Goal: Task Accomplishment & Management: Manage account settings

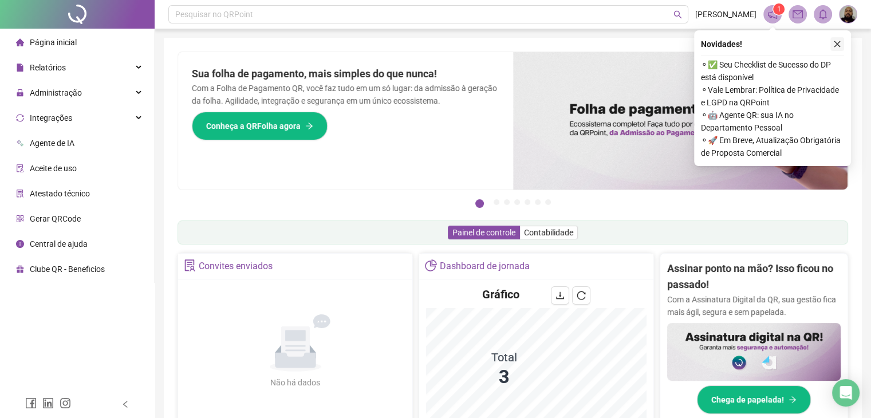
click at [838, 46] on icon "close" at bounding box center [837, 44] width 6 height 6
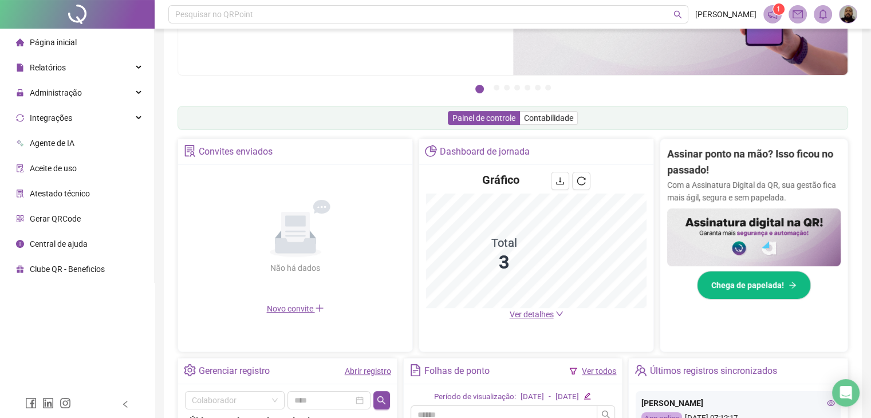
scroll to position [172, 0]
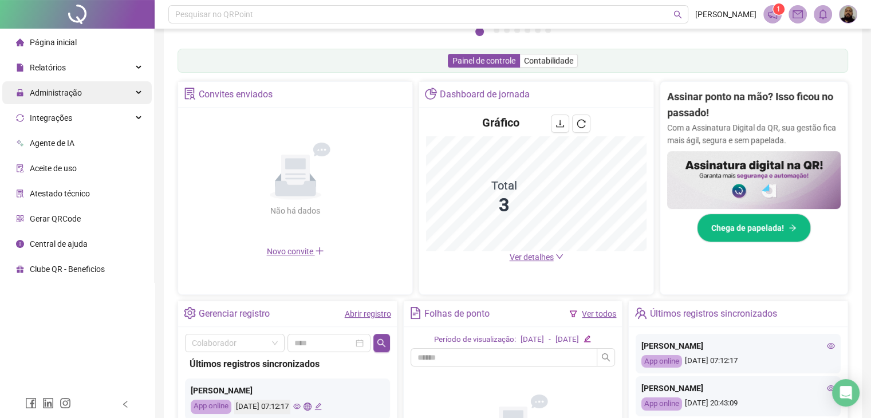
click at [65, 93] on span "Administração" at bounding box center [56, 92] width 52 height 9
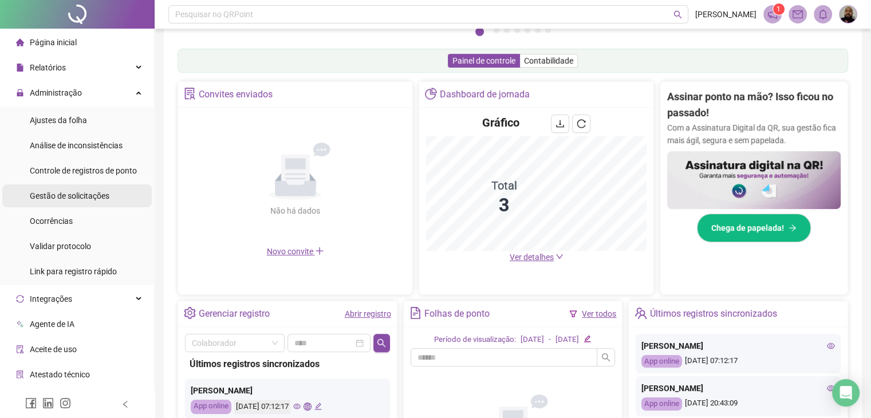
click at [94, 200] on span "Gestão de solicitações" at bounding box center [70, 195] width 80 height 9
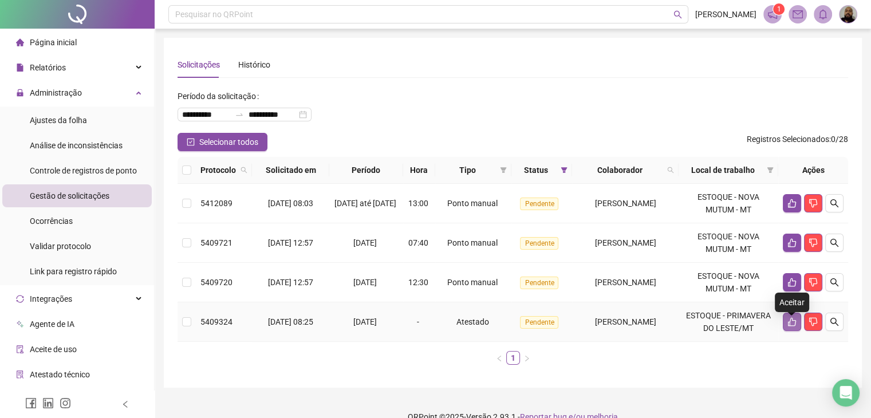
click at [790, 326] on icon "like" at bounding box center [791, 321] width 9 height 9
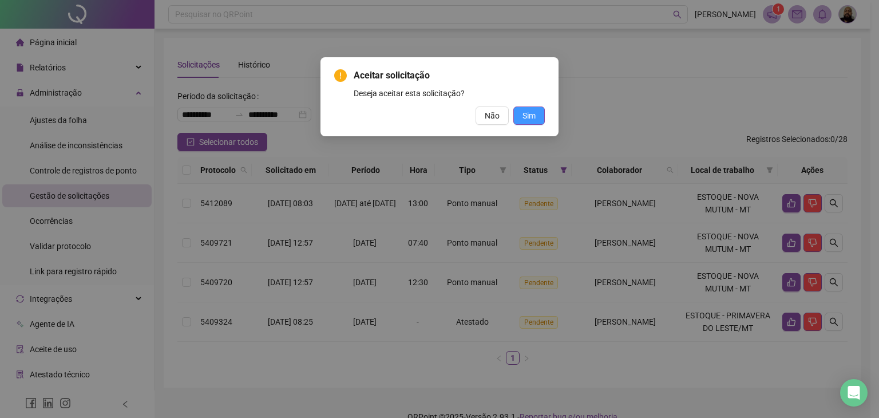
click at [524, 108] on button "Sim" at bounding box center [528, 115] width 31 height 18
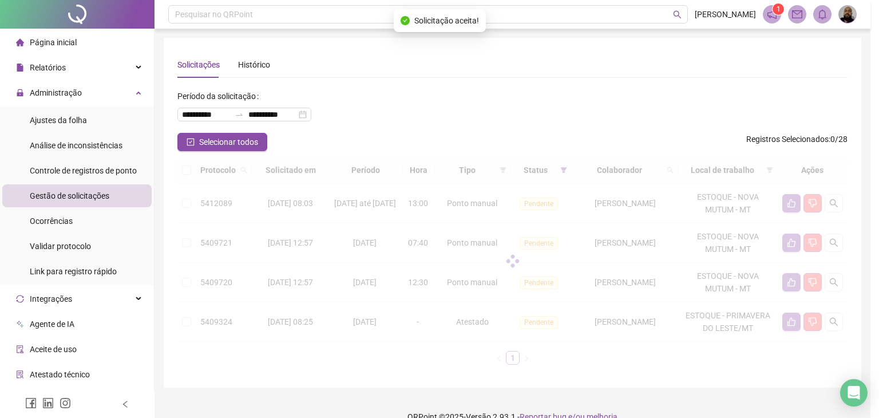
click at [524, 117] on div "Aceitar solicitação Deseja aceitar esta solicitação? Não Sim" at bounding box center [439, 209] width 879 height 418
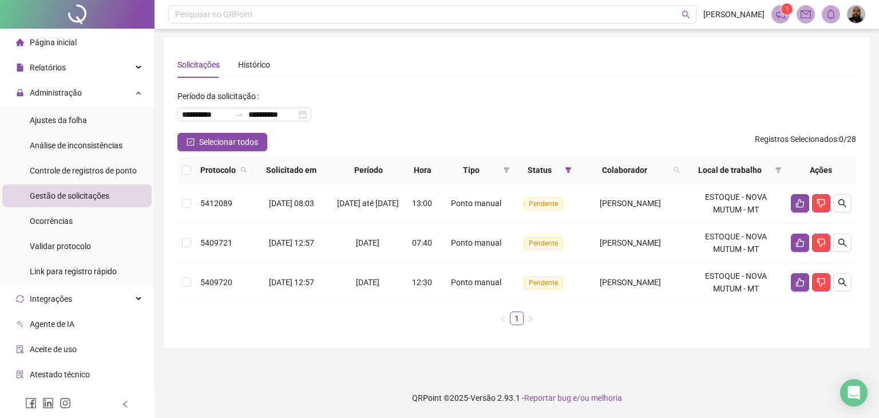
click at [434, 334] on div "**********" at bounding box center [517, 193] width 706 height 310
click at [796, 239] on icon "like" at bounding box center [800, 242] width 9 height 9
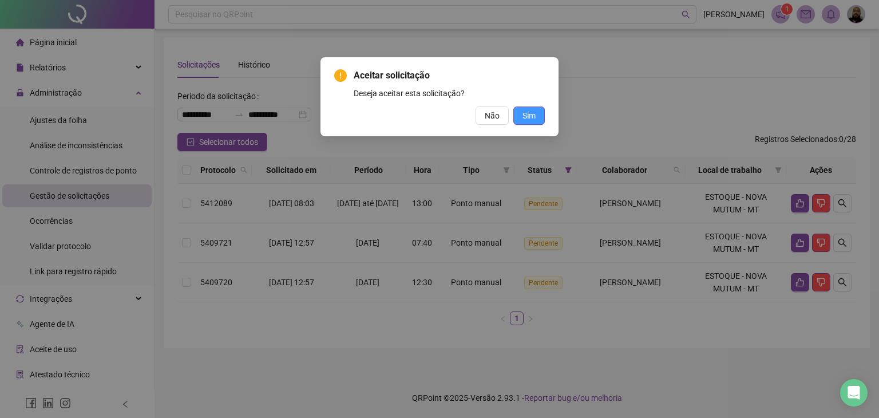
click at [525, 116] on span "Sim" at bounding box center [529, 115] width 13 height 13
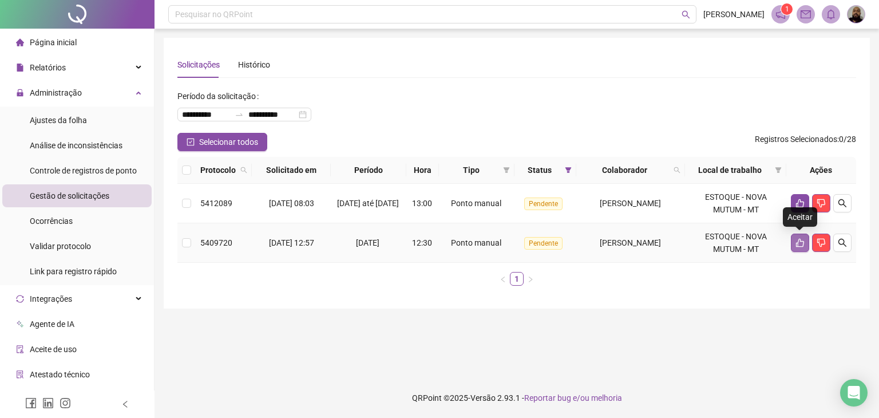
click at [797, 240] on icon "like" at bounding box center [800, 242] width 9 height 9
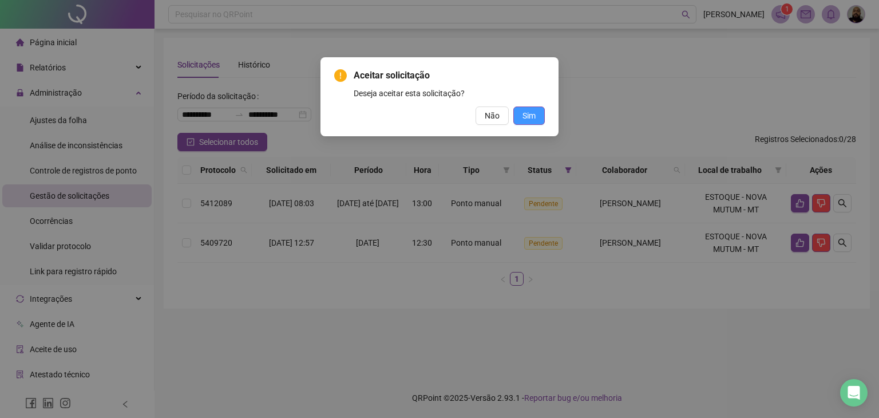
click at [525, 118] on span "Sim" at bounding box center [529, 115] width 13 height 13
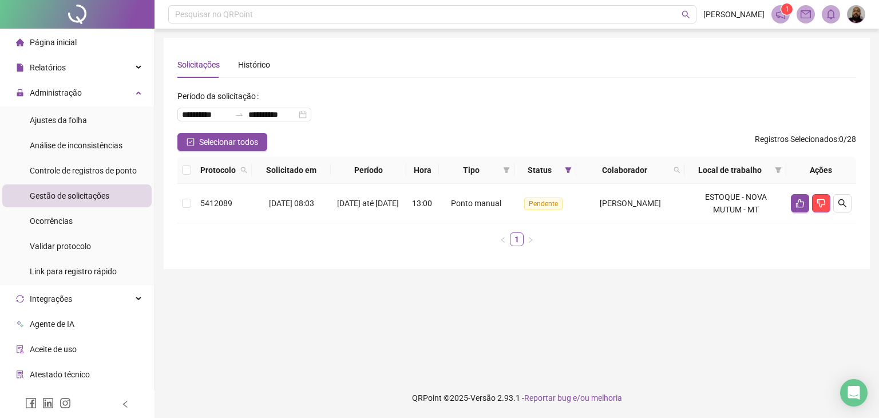
click at [506, 303] on main "**********" at bounding box center [517, 203] width 706 height 331
click at [800, 207] on icon "like" at bounding box center [800, 203] width 8 height 9
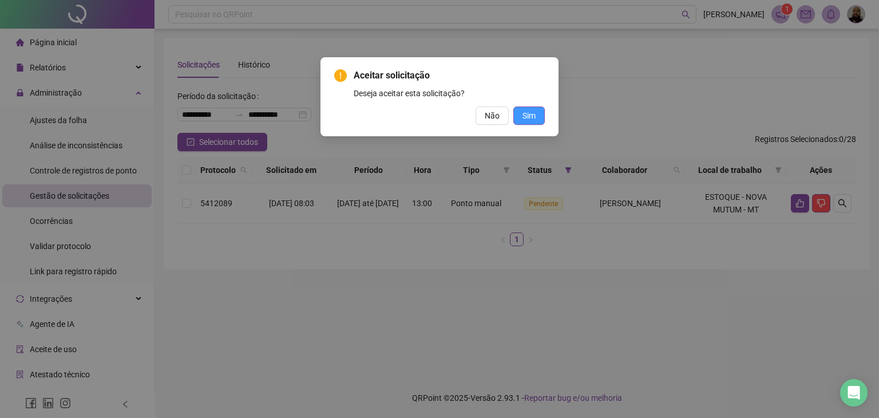
click at [528, 113] on span "Sim" at bounding box center [529, 115] width 13 height 13
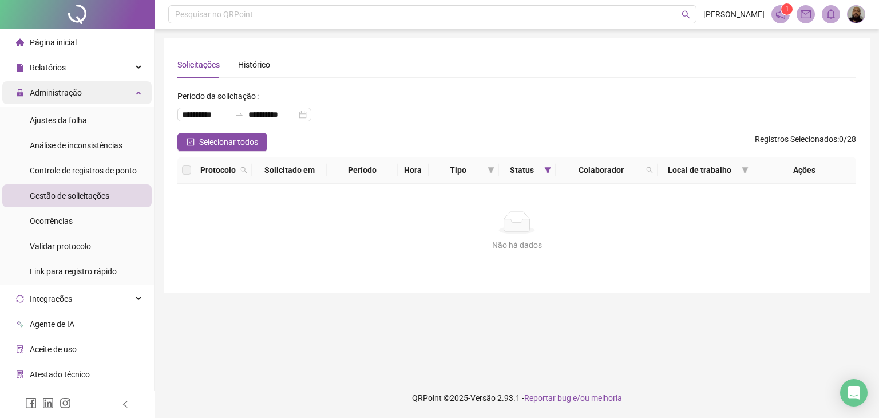
click at [137, 92] on icon at bounding box center [140, 92] width 6 height 0
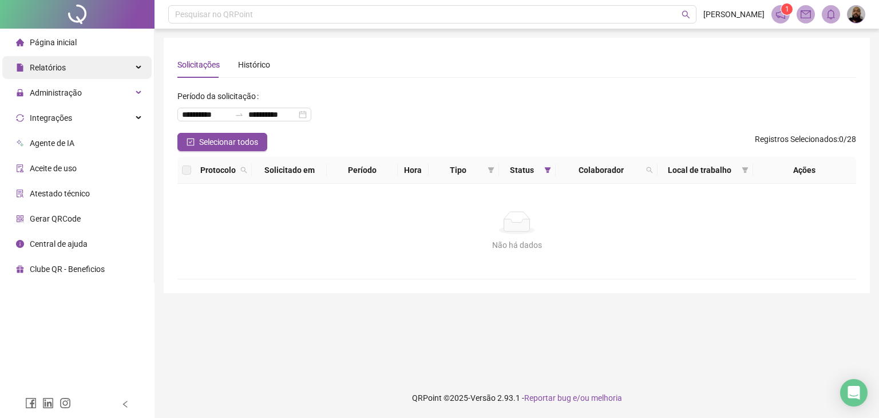
click at [127, 72] on div "Relatórios" at bounding box center [76, 67] width 149 height 23
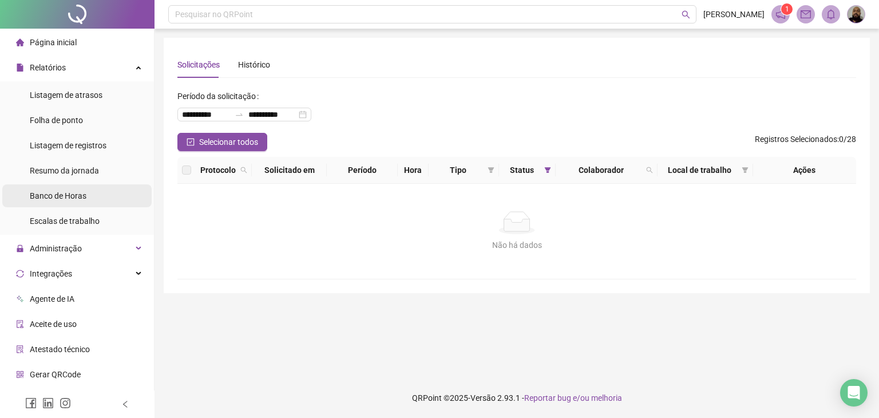
click at [110, 192] on li "Banco de Horas" at bounding box center [76, 195] width 149 height 23
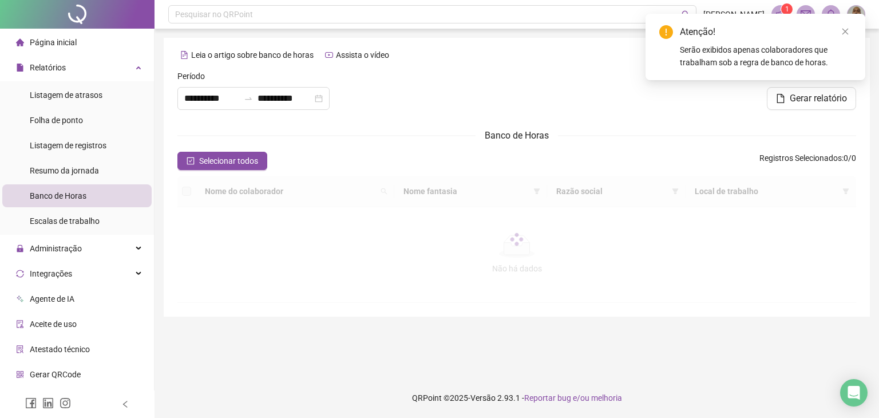
type input "**********"
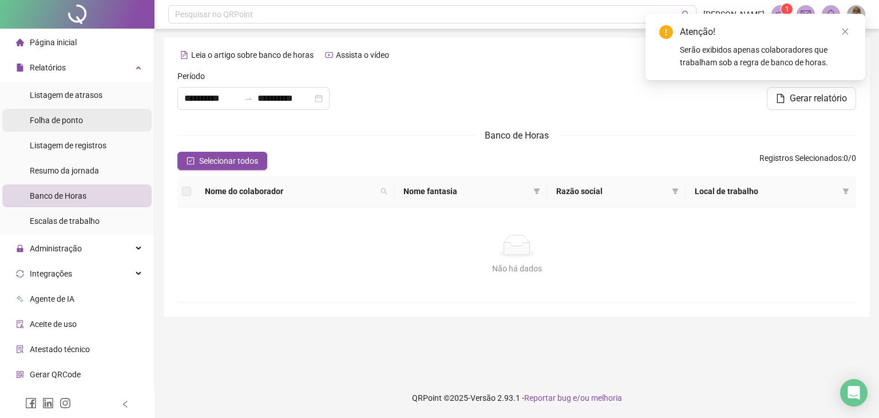
click at [107, 124] on li "Folha de ponto" at bounding box center [76, 120] width 149 height 23
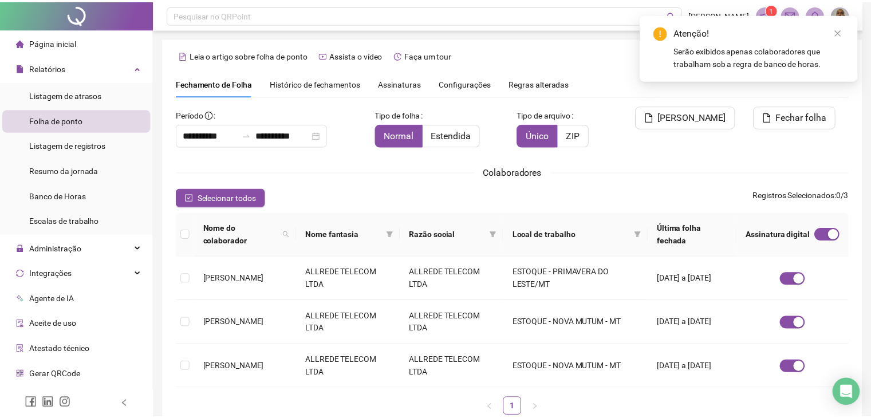
scroll to position [19, 0]
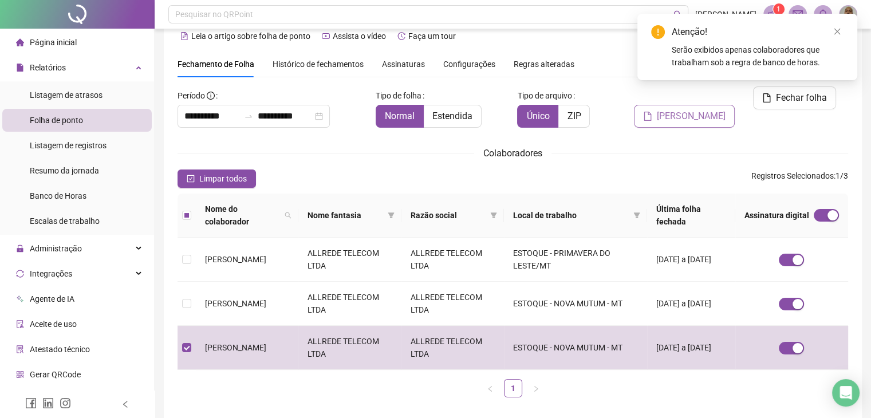
click at [675, 109] on span "[PERSON_NAME]" at bounding box center [690, 116] width 69 height 14
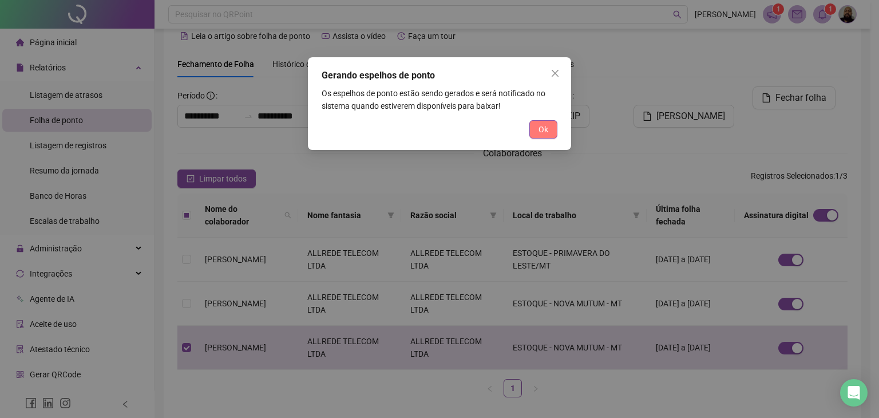
click at [547, 128] on span "Ok" at bounding box center [544, 129] width 10 height 13
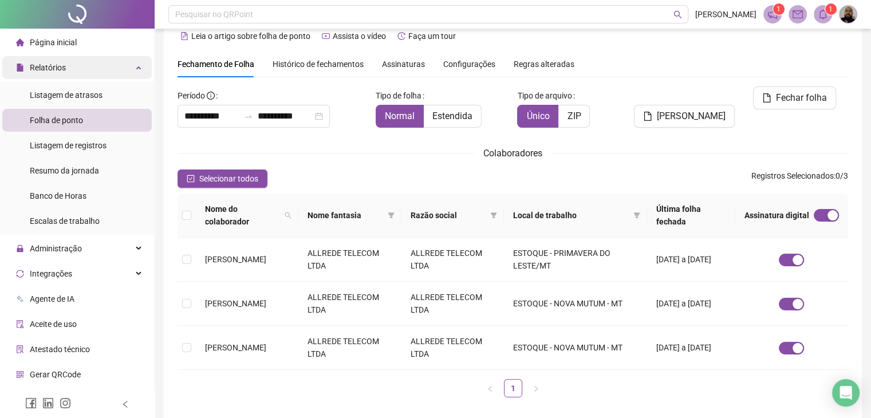
click at [92, 72] on div "Relatórios" at bounding box center [76, 67] width 149 height 23
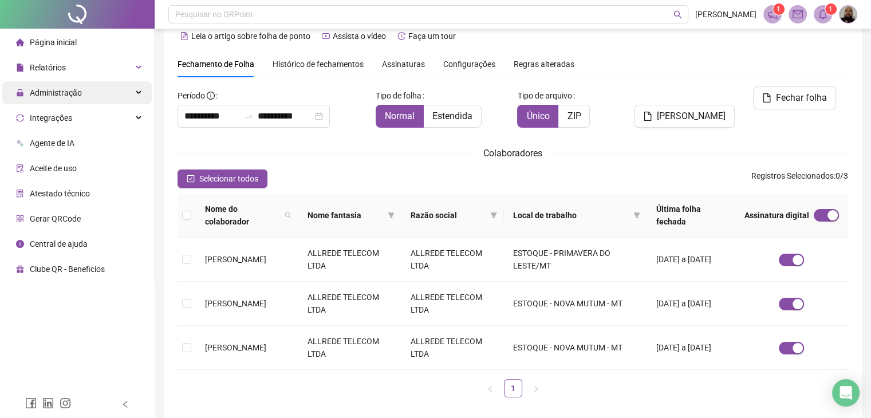
click at [96, 87] on div "Administração" at bounding box center [76, 92] width 149 height 23
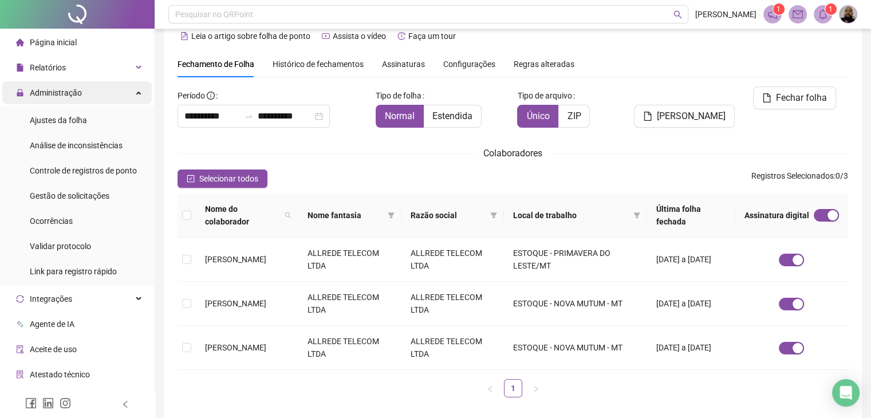
click at [109, 94] on div "Administração" at bounding box center [76, 92] width 149 height 23
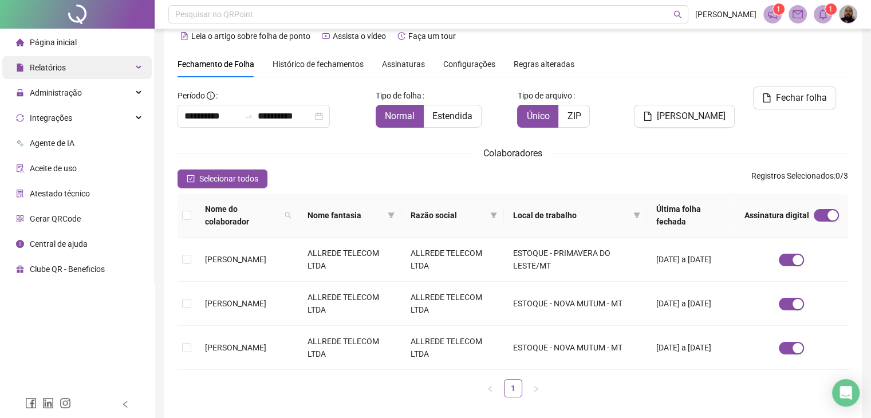
click at [114, 65] on div "Relatórios" at bounding box center [76, 67] width 149 height 23
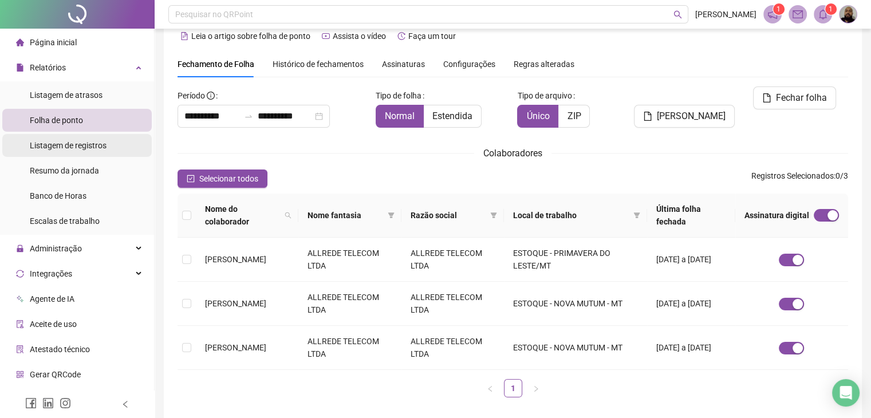
click at [43, 145] on span "Listagem de registros" at bounding box center [68, 145] width 77 height 9
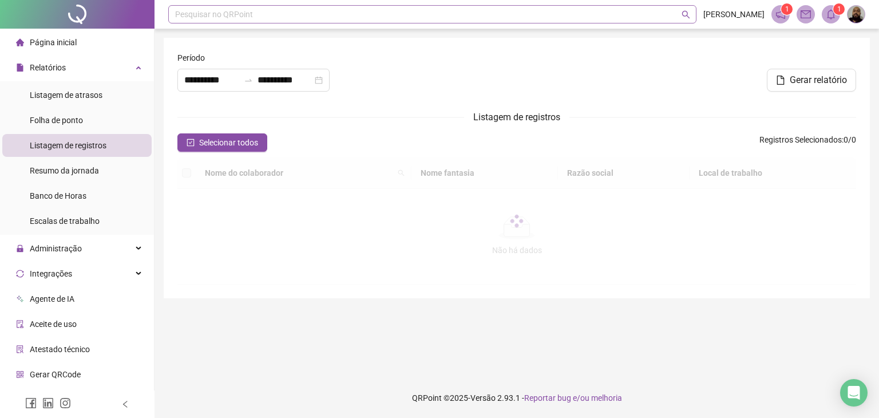
type input "**********"
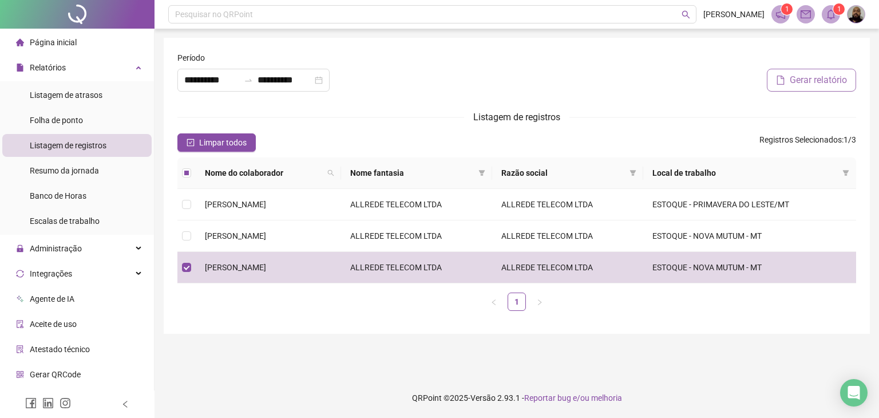
click at [804, 85] on span "Gerar relatório" at bounding box center [818, 80] width 57 height 14
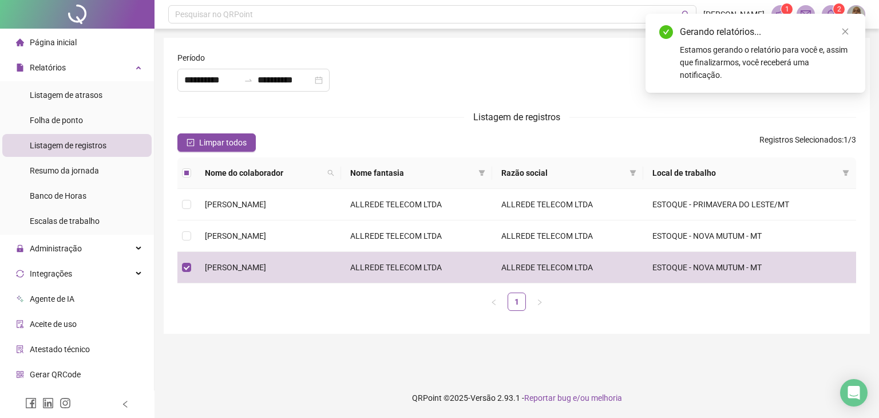
click at [836, 10] on sup "2" at bounding box center [838, 8] width 11 height 11
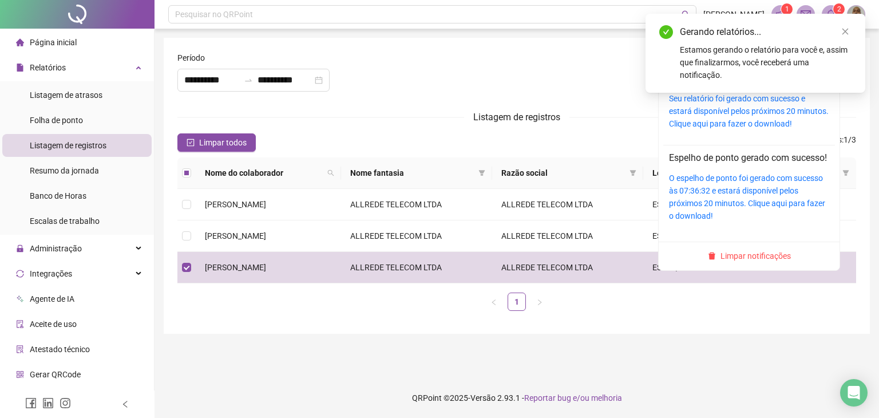
click at [832, 10] on icon "bell" at bounding box center [831, 14] width 10 height 10
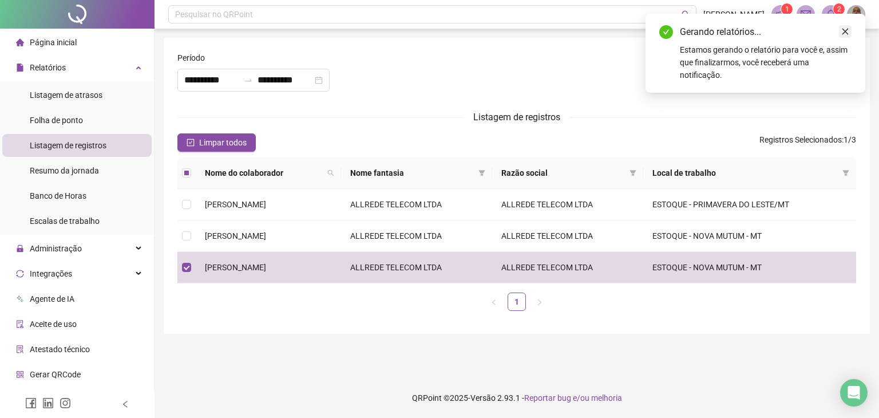
drag, startPoint x: 845, startPoint y: 33, endPoint x: 838, endPoint y: 29, distance: 7.2
click at [845, 31] on icon "close" at bounding box center [845, 31] width 8 height 8
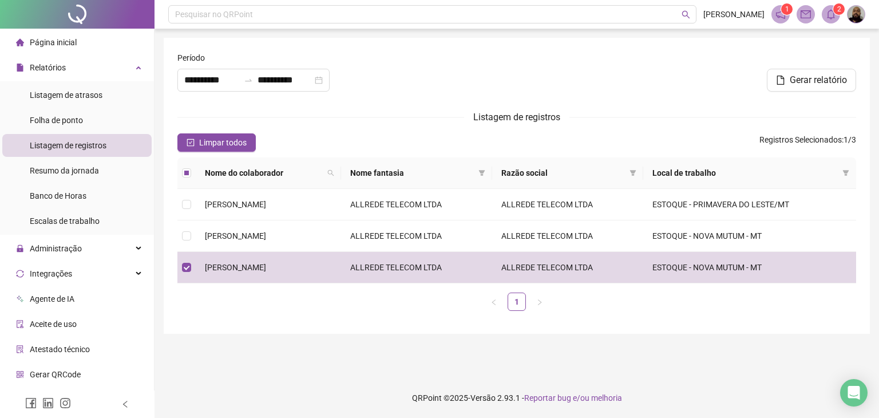
click at [831, 14] on icon "bell" at bounding box center [831, 14] width 10 height 10
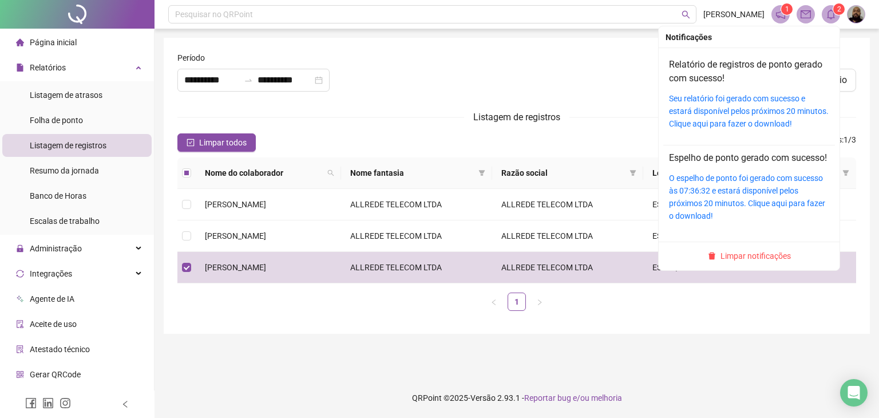
click at [760, 105] on div "Seu relatório foi gerado com sucesso e estará disponível pelos próximos 20 minu…" at bounding box center [749, 111] width 160 height 38
click at [710, 96] on link "Seu relatório foi gerado com sucesso e estará disponível pelos próximos 20 minu…" at bounding box center [749, 111] width 160 height 34
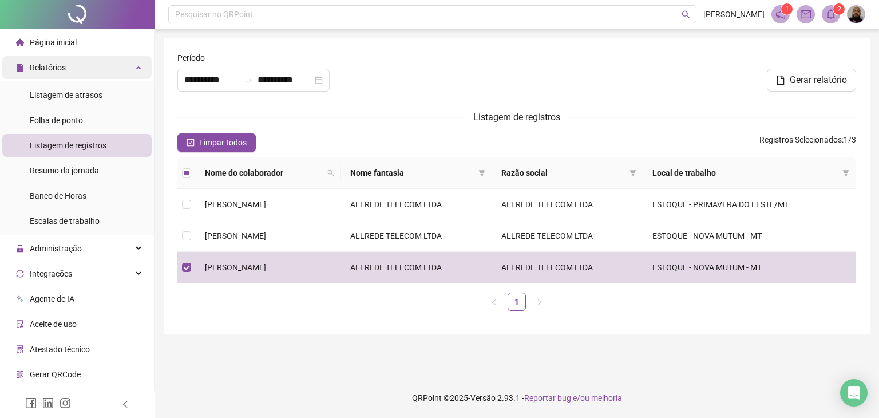
click at [112, 68] on div "Relatórios" at bounding box center [76, 67] width 149 height 23
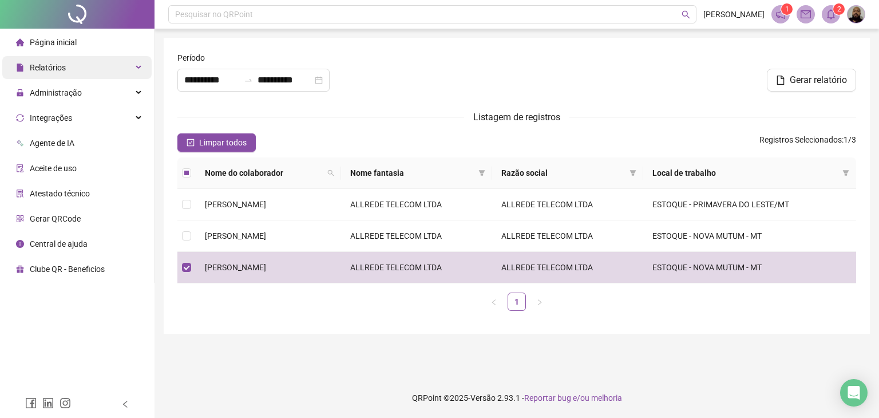
click at [112, 67] on div "Relatórios" at bounding box center [76, 67] width 149 height 23
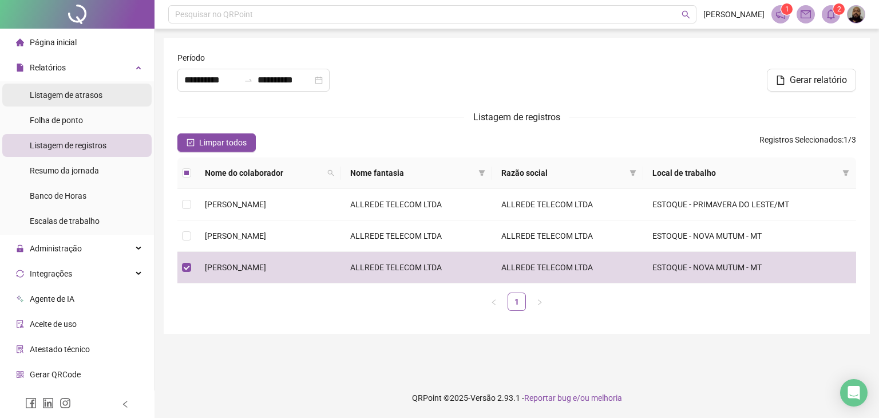
click at [105, 90] on li "Listagem de atrasos" at bounding box center [76, 95] width 149 height 23
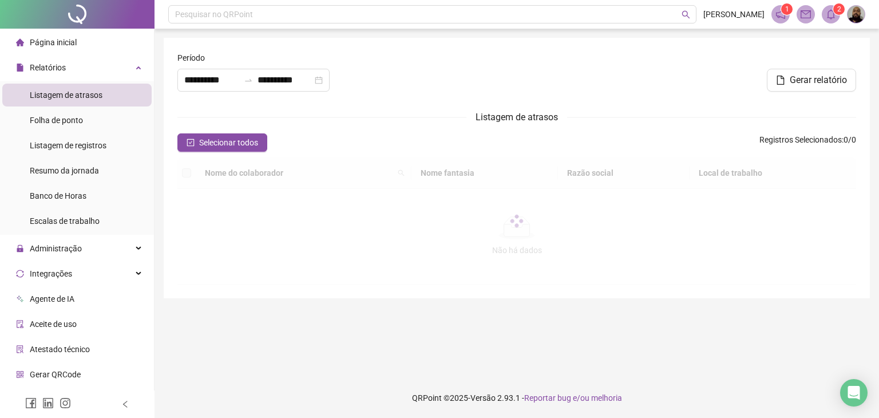
type input "**********"
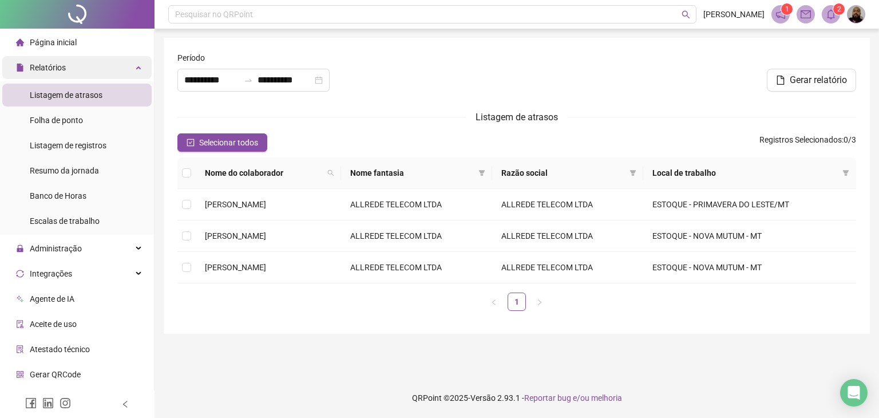
click at [114, 73] on div "Relatórios" at bounding box center [76, 67] width 149 height 23
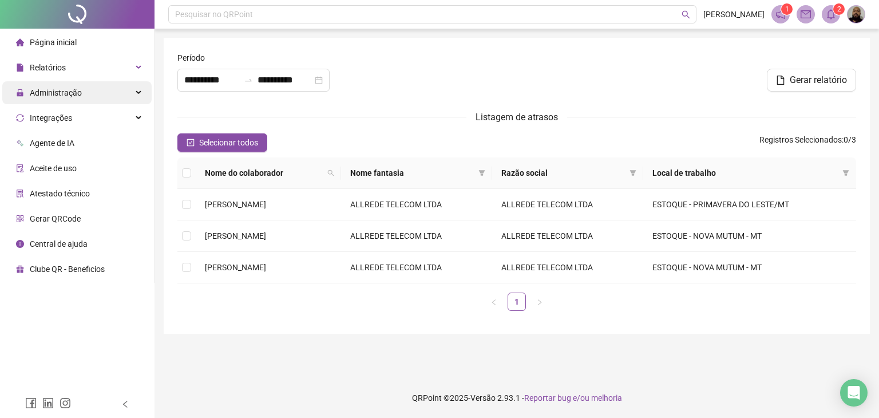
click at [101, 93] on div "Administração" at bounding box center [76, 92] width 149 height 23
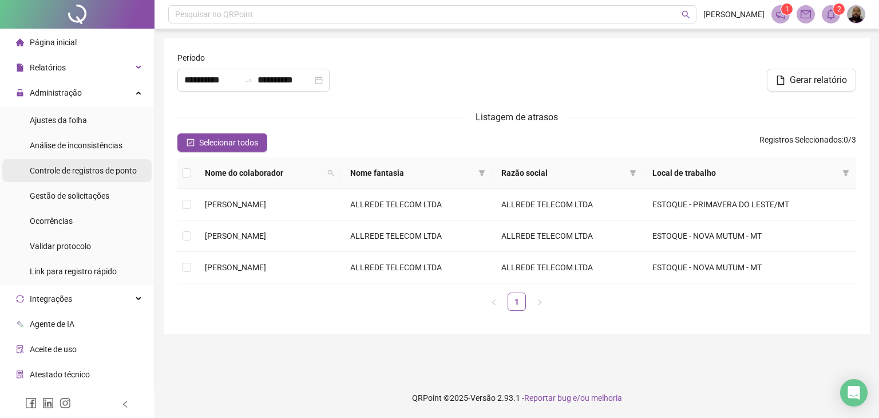
click at [98, 163] on div "Controle de registros de ponto" at bounding box center [83, 170] width 107 height 23
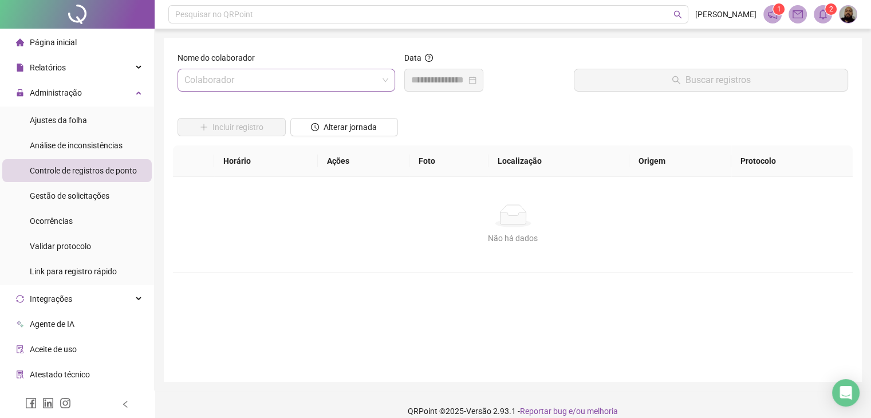
click at [346, 81] on input "search" at bounding box center [280, 80] width 193 height 22
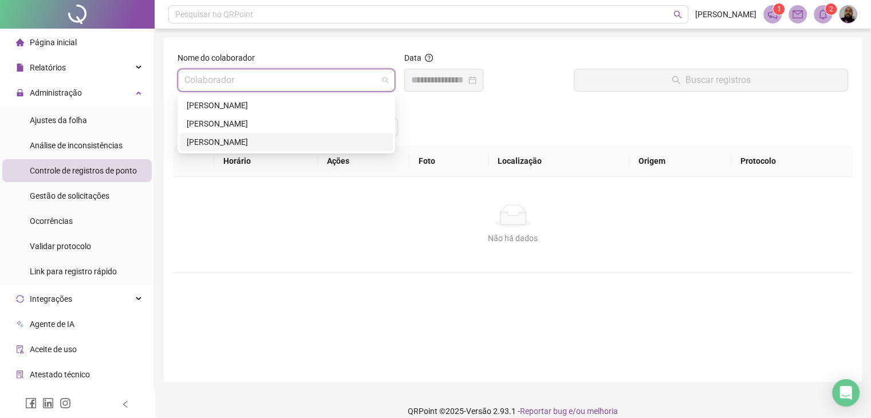
click at [213, 138] on div "[PERSON_NAME]" at bounding box center [286, 142] width 199 height 13
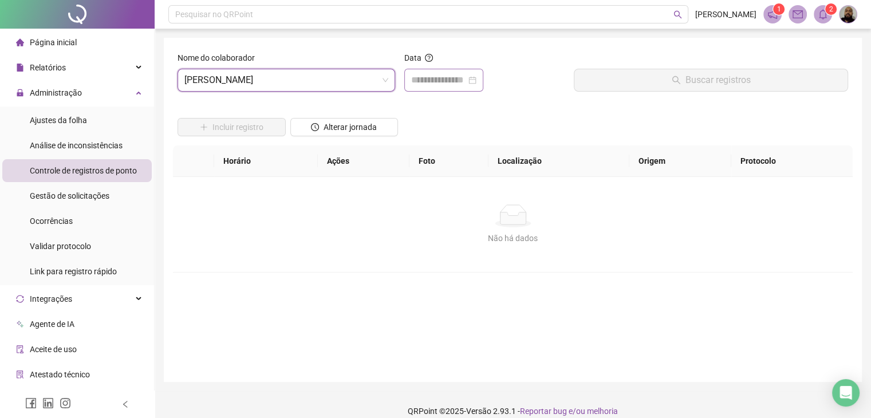
click at [425, 89] on div at bounding box center [443, 80] width 79 height 23
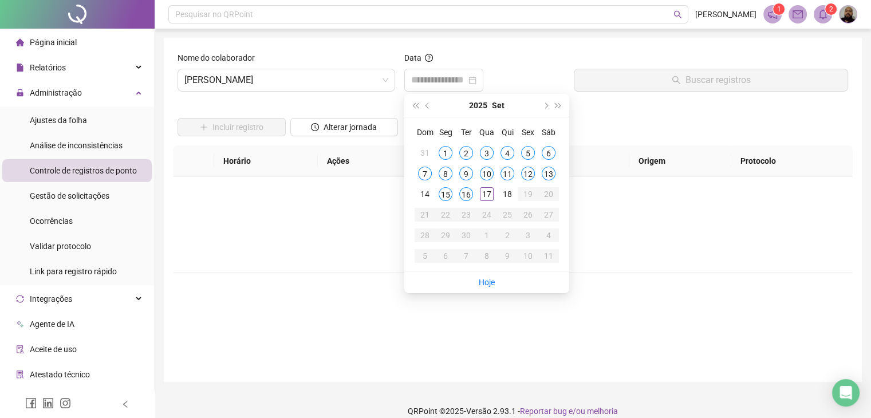
click at [286, 230] on div "Não há dados Não há dados" at bounding box center [513, 224] width 652 height 40
